Goal: Book appointment/travel/reservation

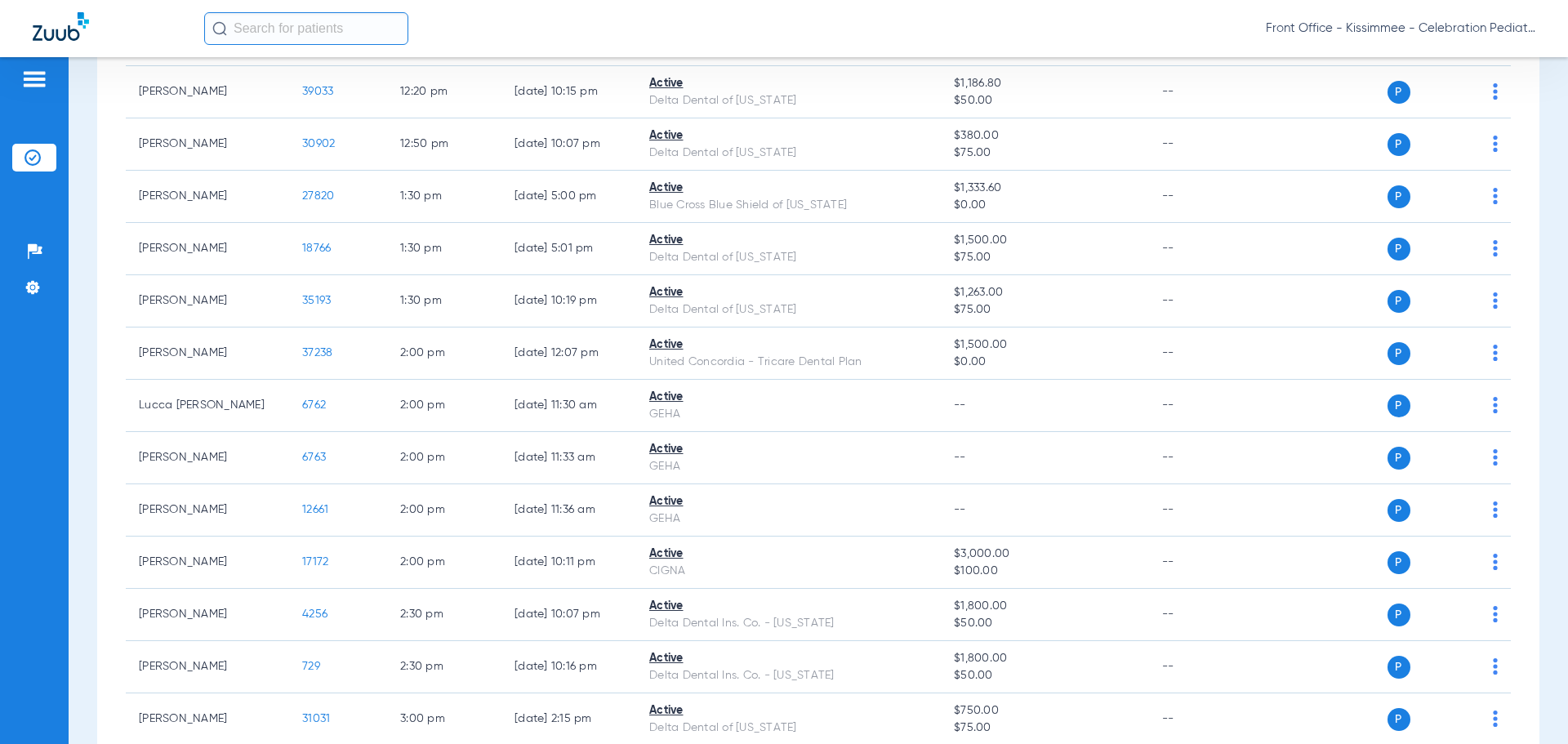
scroll to position [1960, 0]
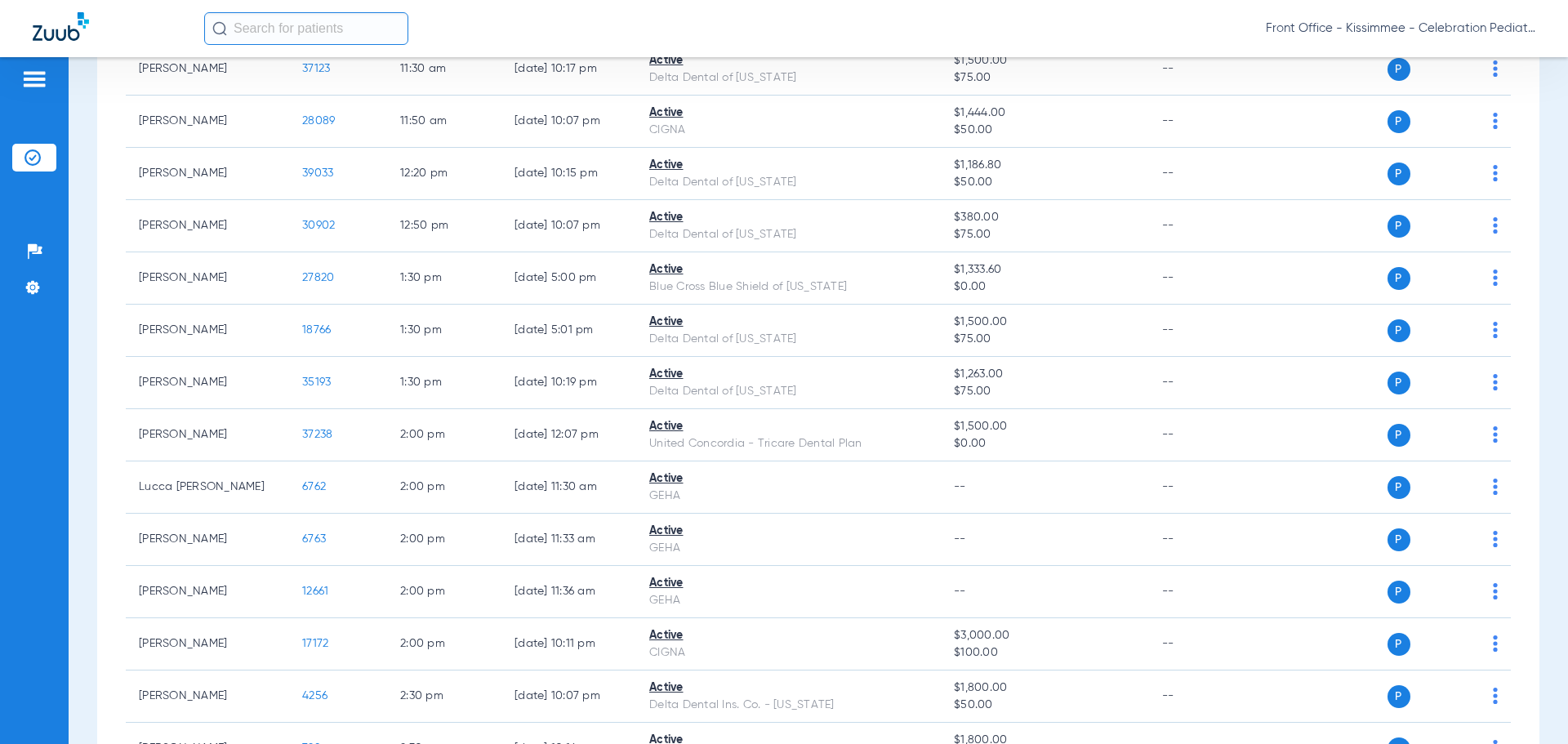
click at [88, 530] on div "Schedule Insurance Verification History Last Appt. Sync Time: [DATE] - 12:00 AM…" at bounding box center [817, 401] width 1499 height 687
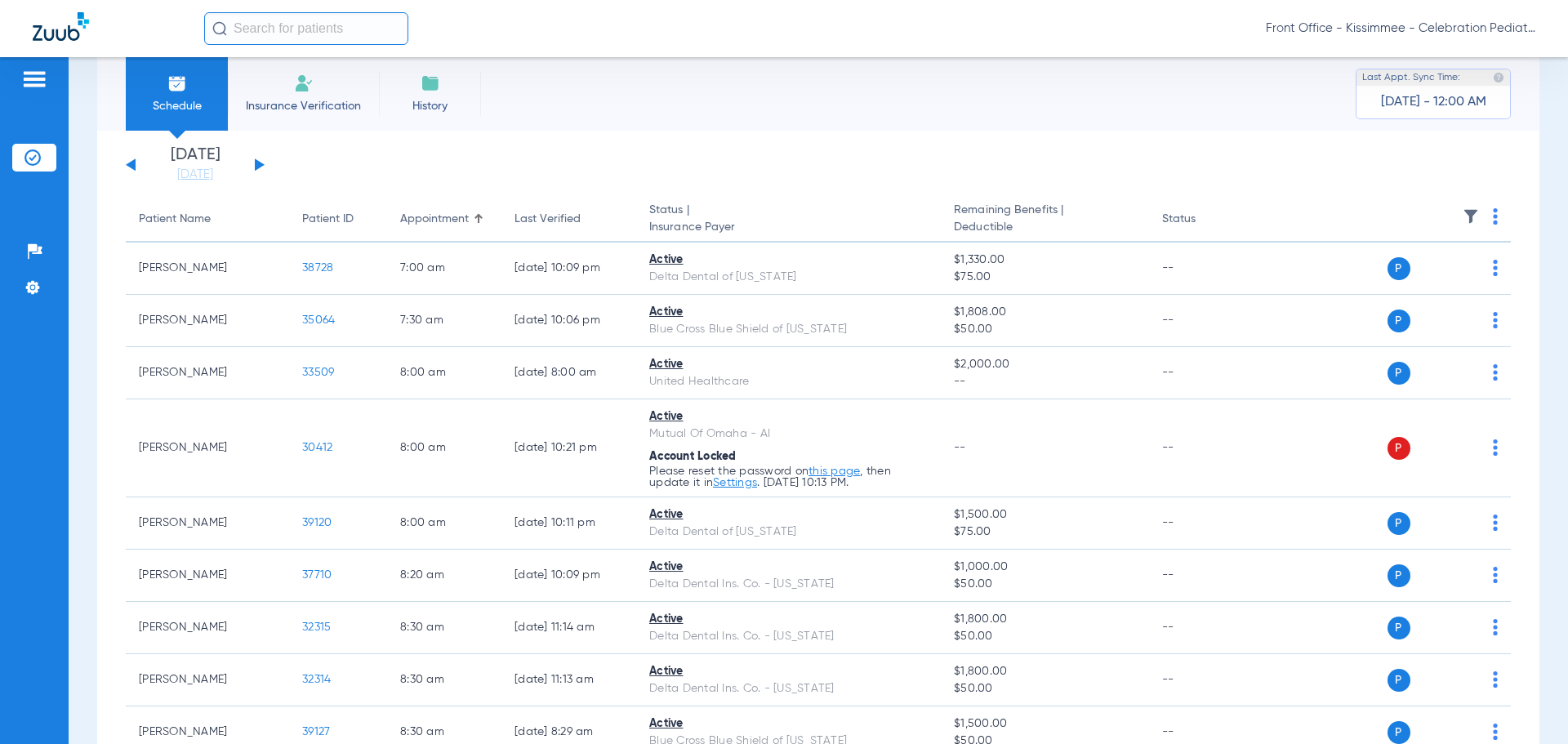
scroll to position [0, 0]
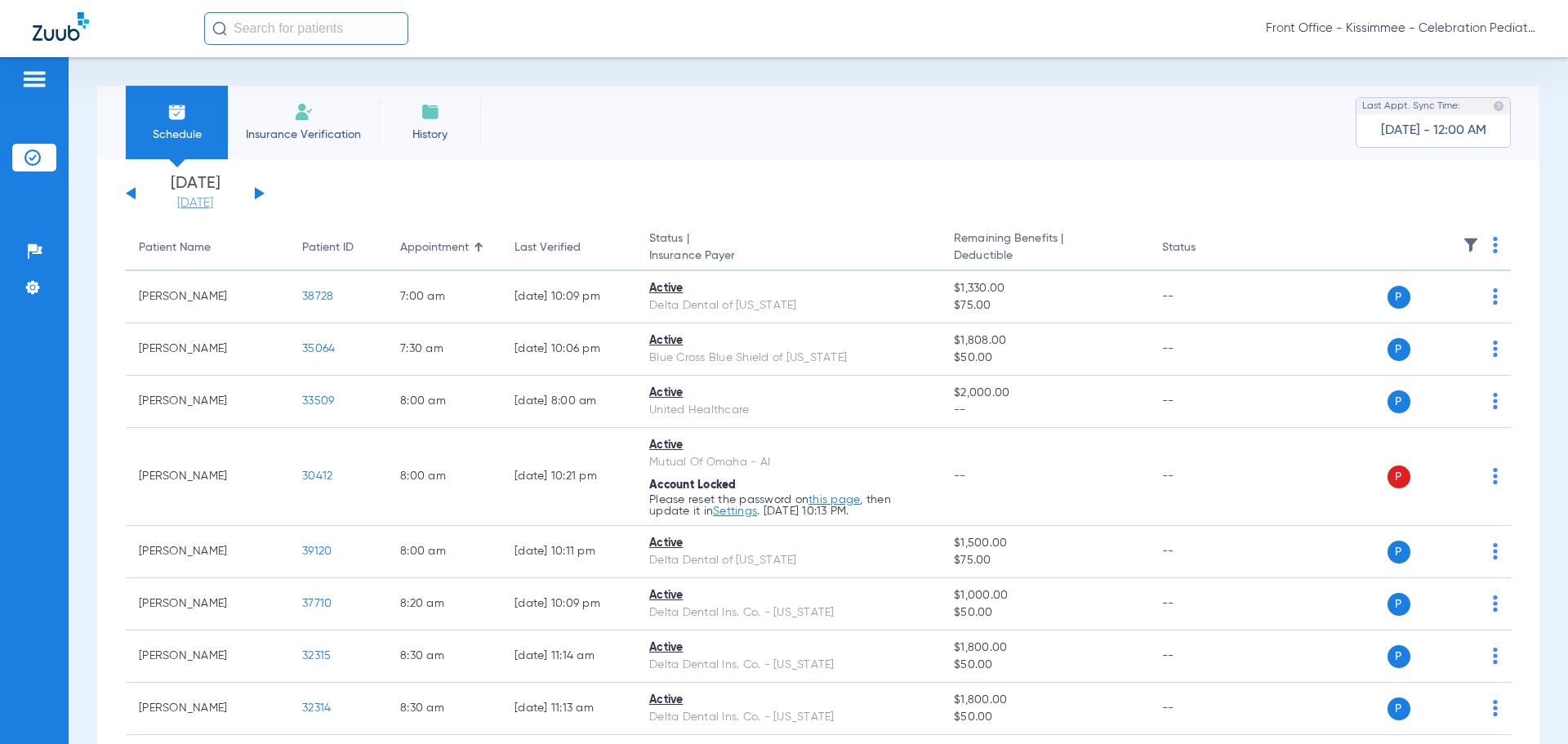
click at [183, 209] on link "[DATE]" at bounding box center [195, 203] width 98 height 16
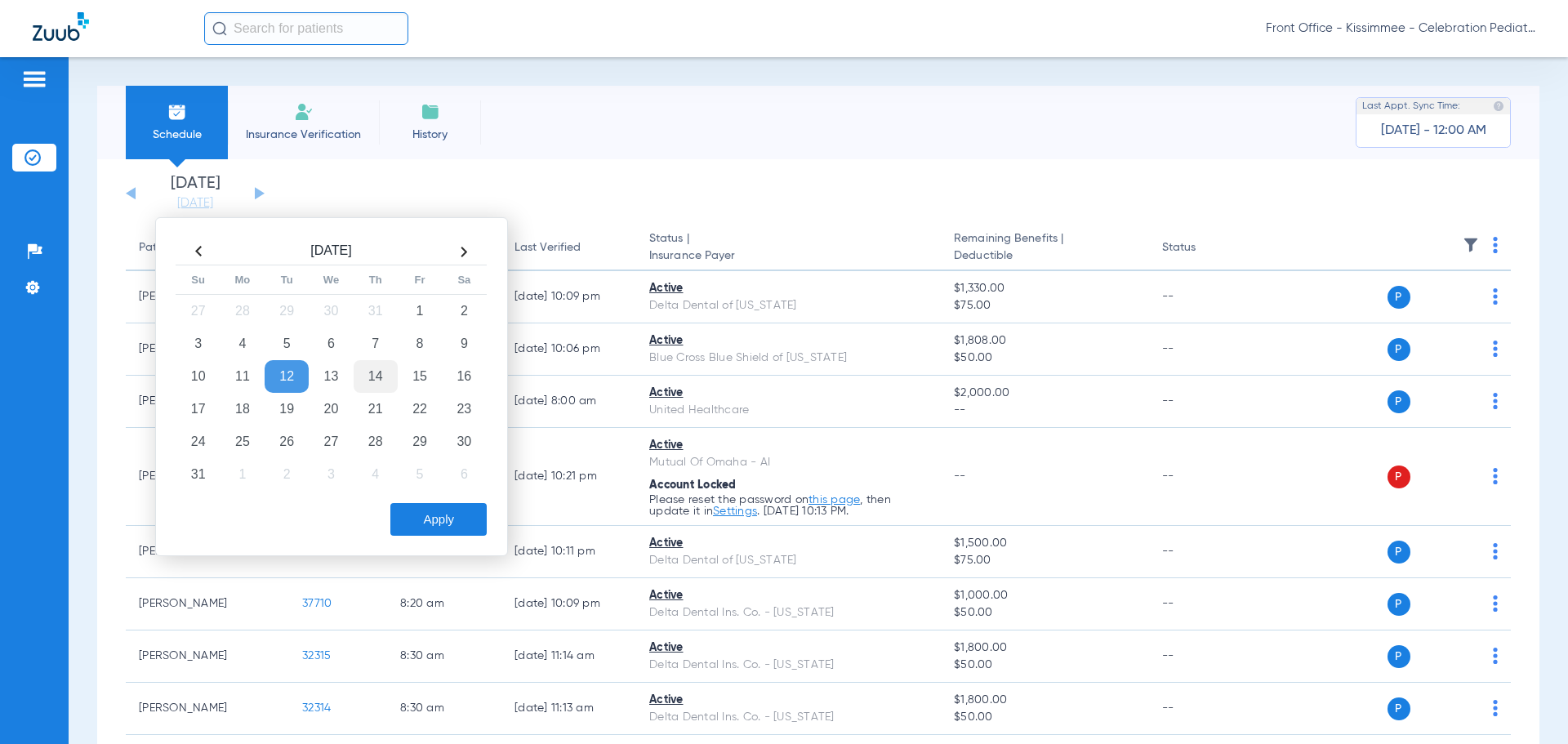
click at [383, 375] on td "14" at bounding box center [375, 376] width 44 height 32
click at [454, 521] on button "Apply" at bounding box center [438, 519] width 96 height 32
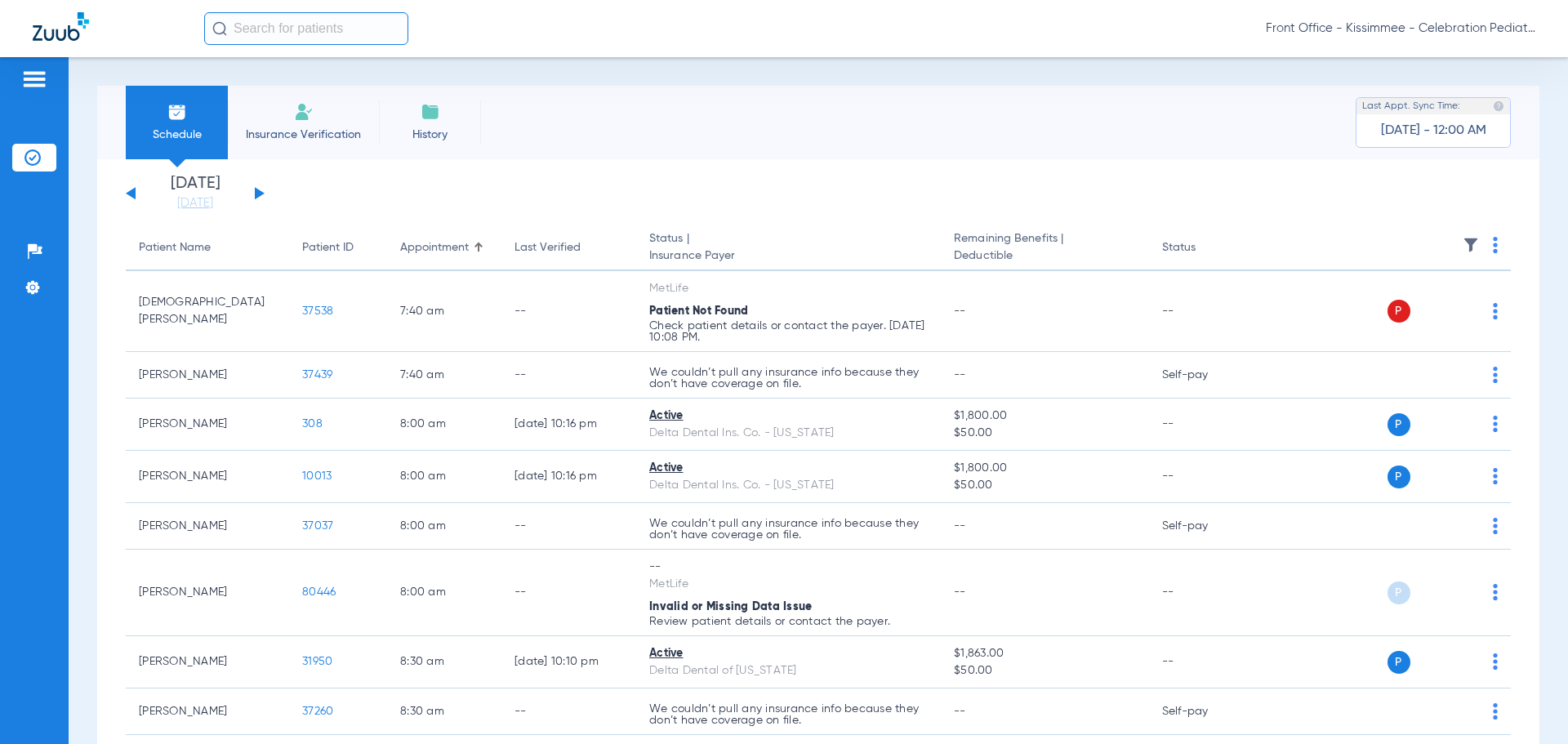
click at [181, 193] on li "[DATE]" at bounding box center [195, 193] width 98 height 36
click at [190, 200] on link "[DATE]" at bounding box center [195, 203] width 98 height 16
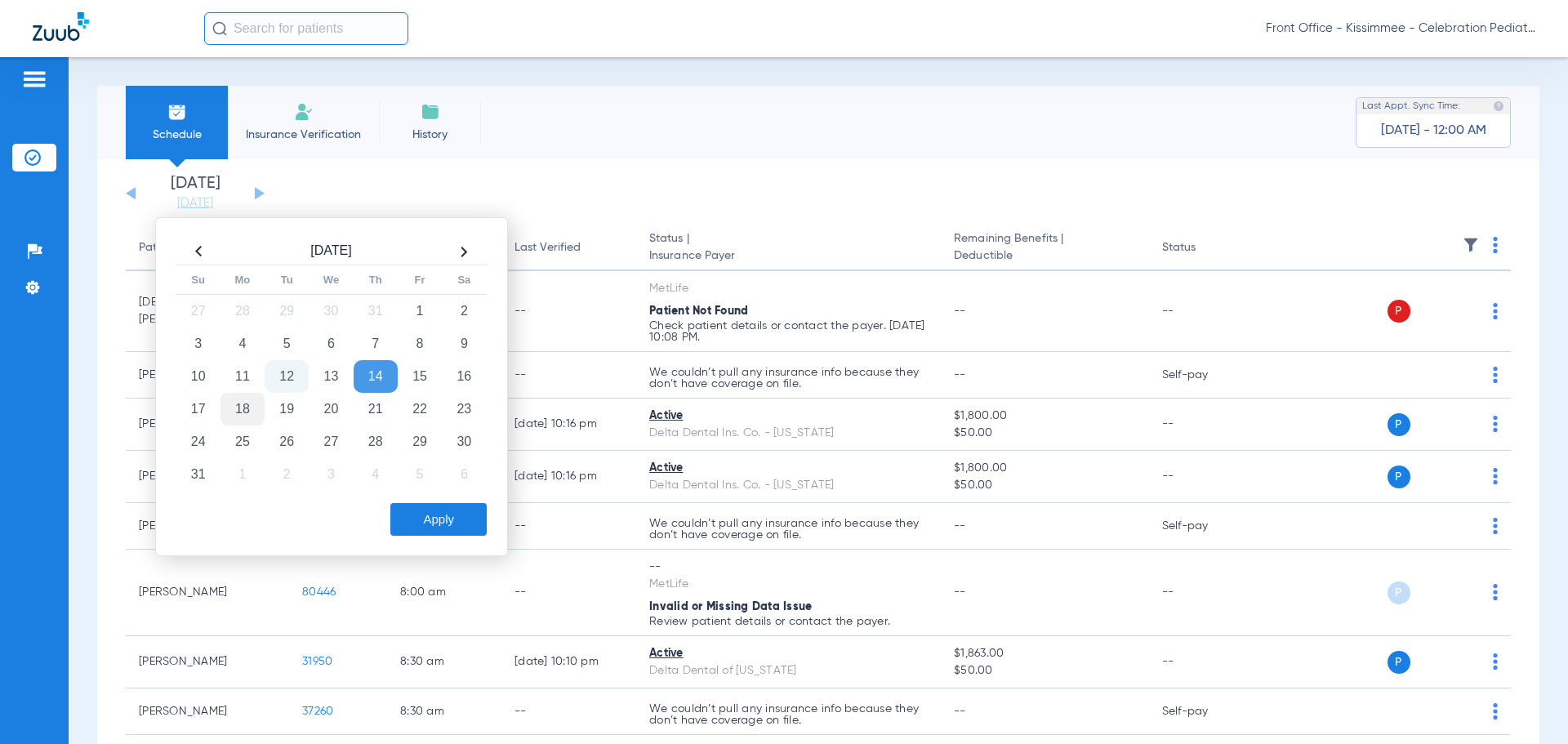
click at [238, 405] on td "18" at bounding box center [242, 409] width 44 height 32
click at [414, 509] on button "Apply" at bounding box center [438, 519] width 96 height 32
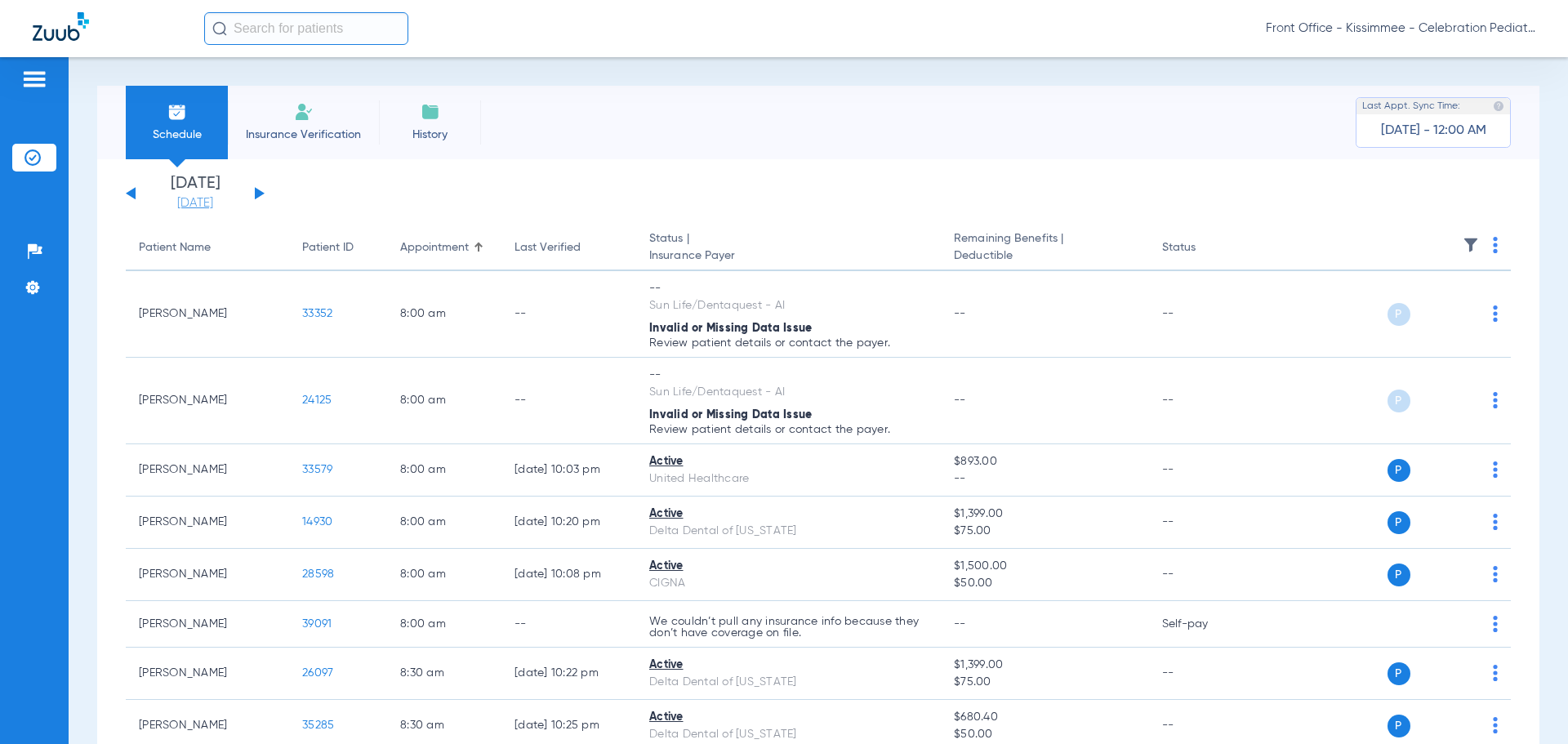
click at [192, 200] on link "[DATE]" at bounding box center [195, 203] width 98 height 16
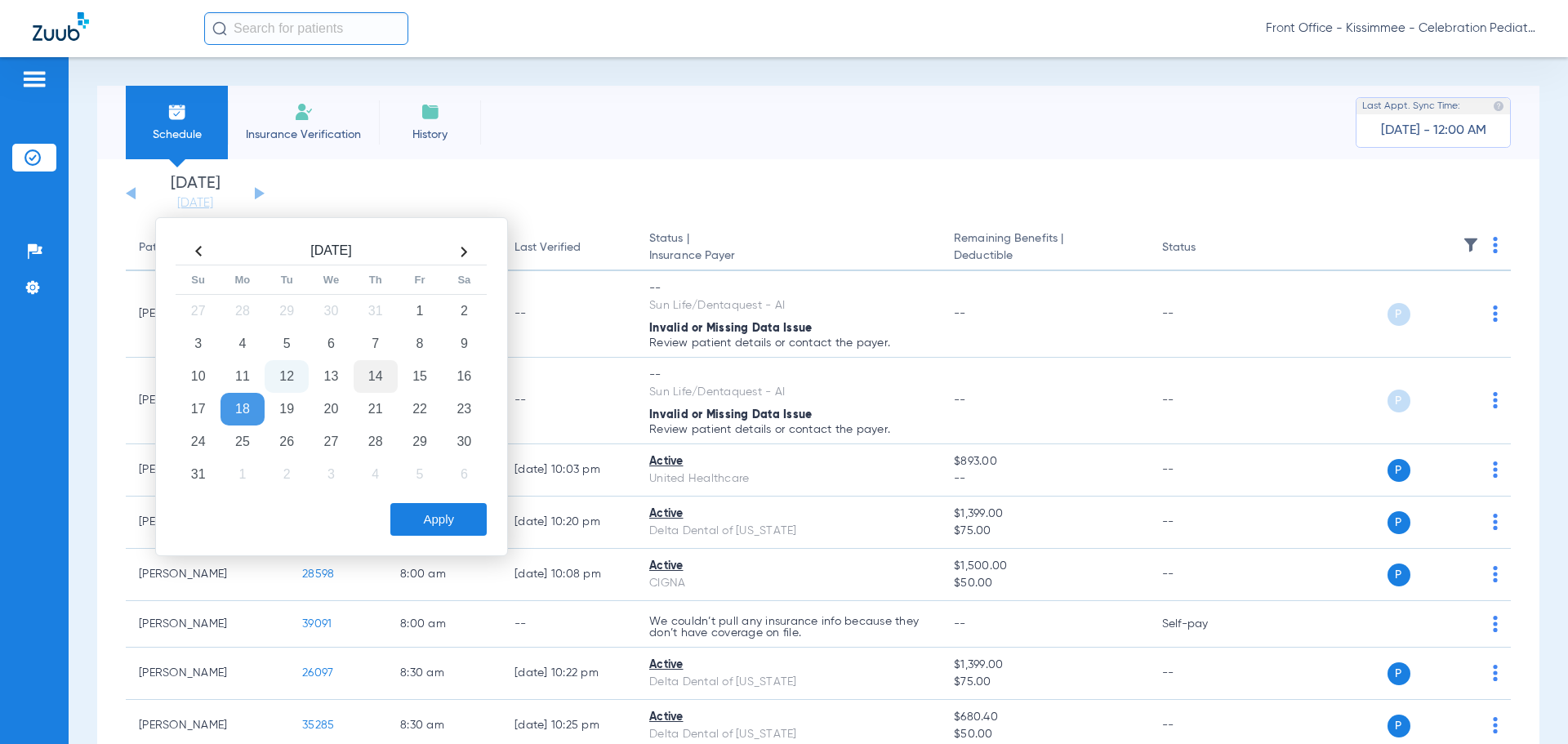
click at [374, 370] on td "14" at bounding box center [375, 376] width 44 height 32
click at [436, 531] on button "Apply" at bounding box center [438, 519] width 96 height 32
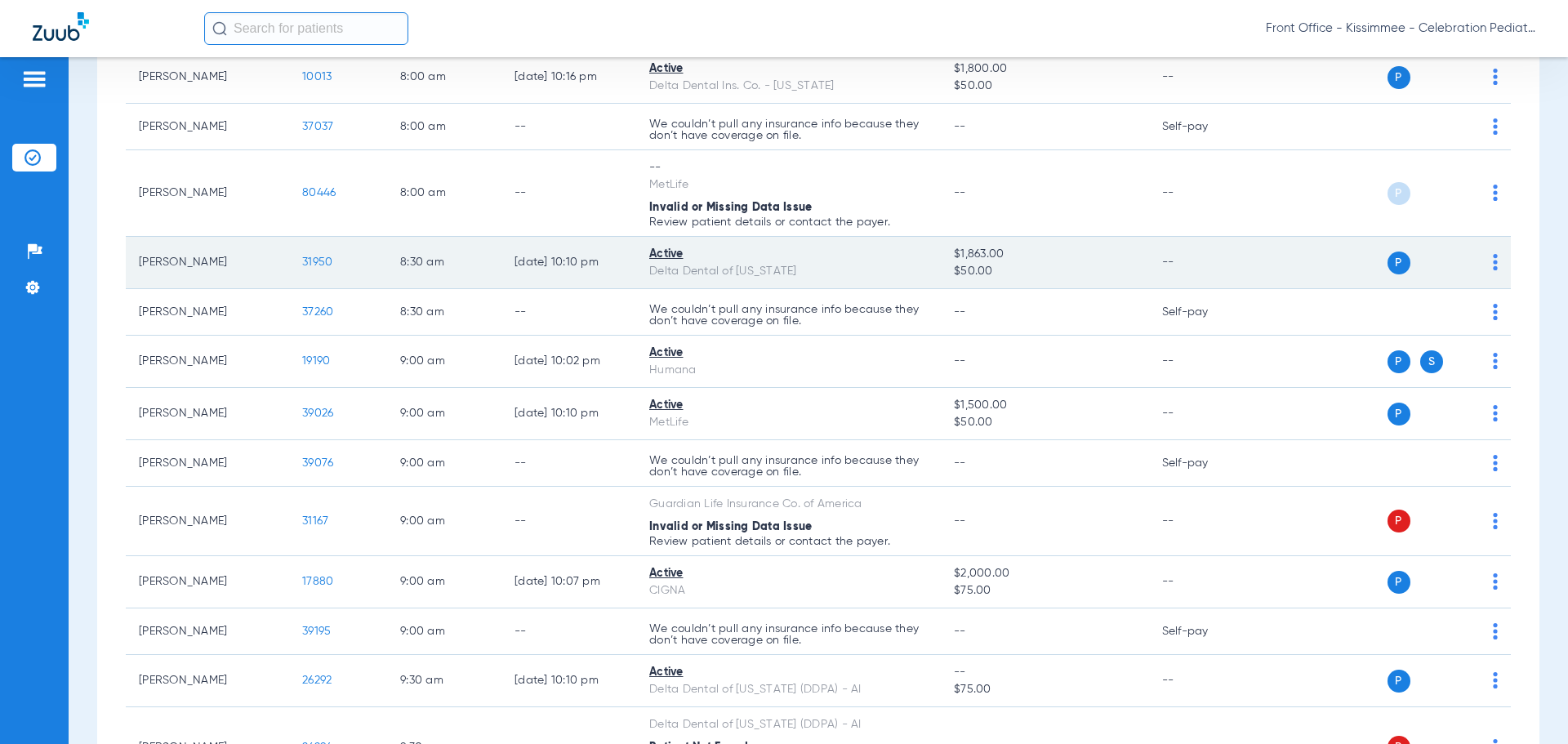
scroll to position [318, 0]
